Goal: Task Accomplishment & Management: Use online tool/utility

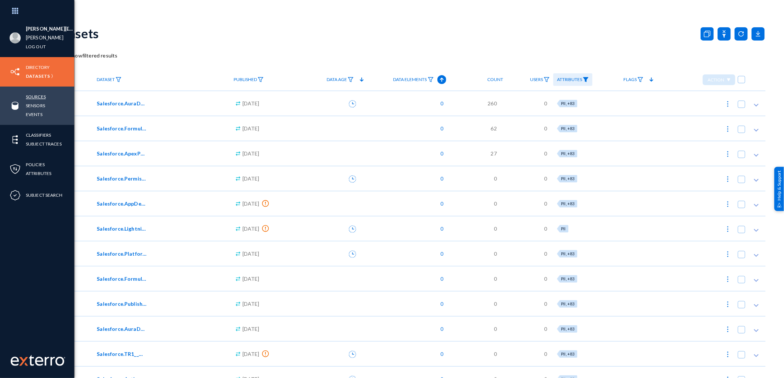
click at [37, 95] on link "Sources" at bounding box center [36, 97] width 20 height 8
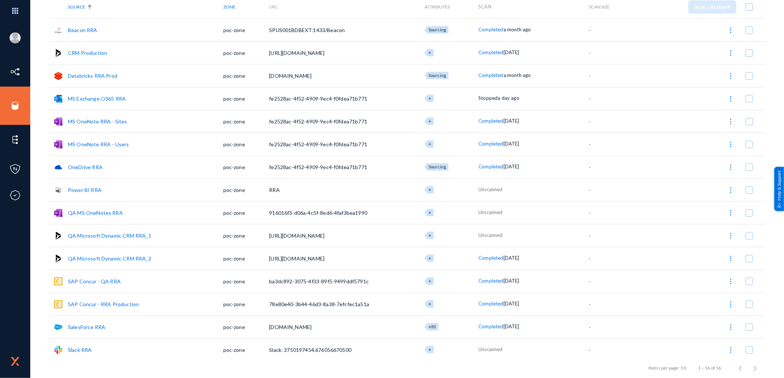
scroll to position [79, 0]
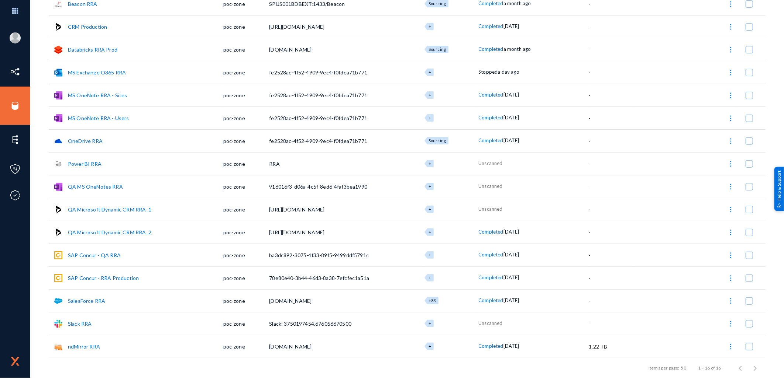
click at [82, 326] on link "Slack RRA" at bounding box center [80, 324] width 24 height 6
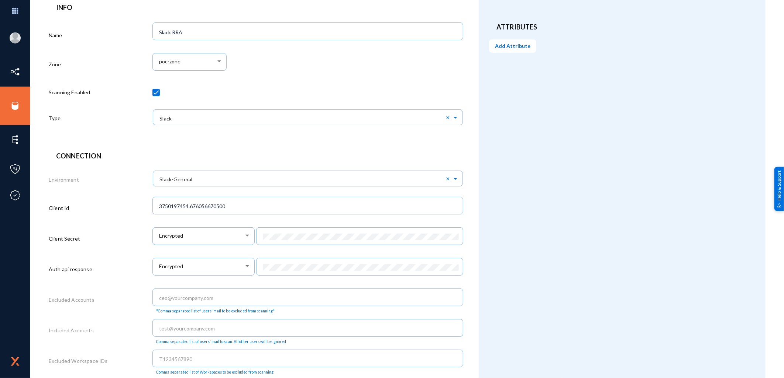
scroll to position [235, 0]
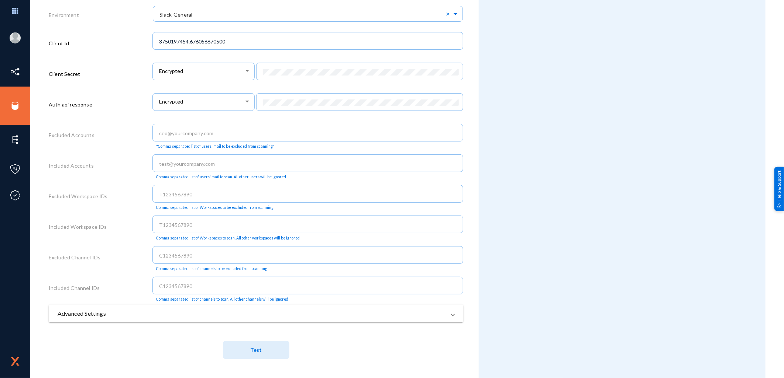
click at [247, 353] on button "Test" at bounding box center [256, 350] width 66 height 18
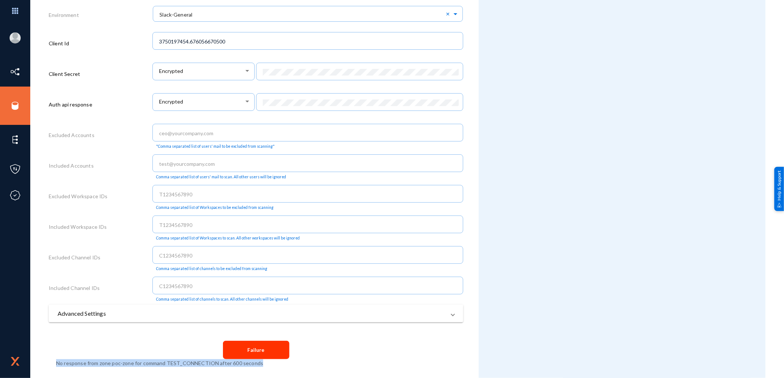
drag, startPoint x: 241, startPoint y: 366, endPoint x: 52, endPoint y: 363, distance: 188.5
click at [52, 363] on div "Connection Environment × Slack-General × Client Id 3750197454.676056670500 Clie…" at bounding box center [256, 176] width 414 height 381
